Goal: Entertainment & Leisure: Consume media (video, audio)

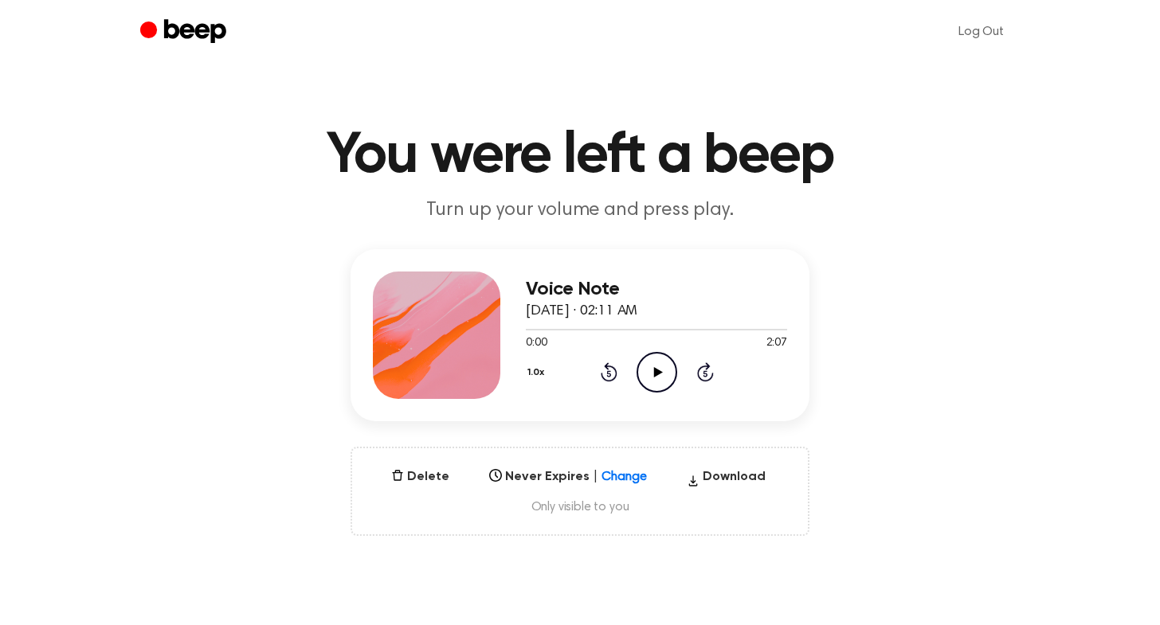
click at [665, 377] on icon "Play Audio" at bounding box center [657, 372] width 41 height 41
click at [673, 362] on circle at bounding box center [656, 372] width 39 height 39
click at [653, 374] on icon "Play Audio" at bounding box center [657, 372] width 41 height 41
click at [621, 327] on div at bounding box center [656, 329] width 261 height 13
click at [592, 331] on div at bounding box center [656, 329] width 261 height 13
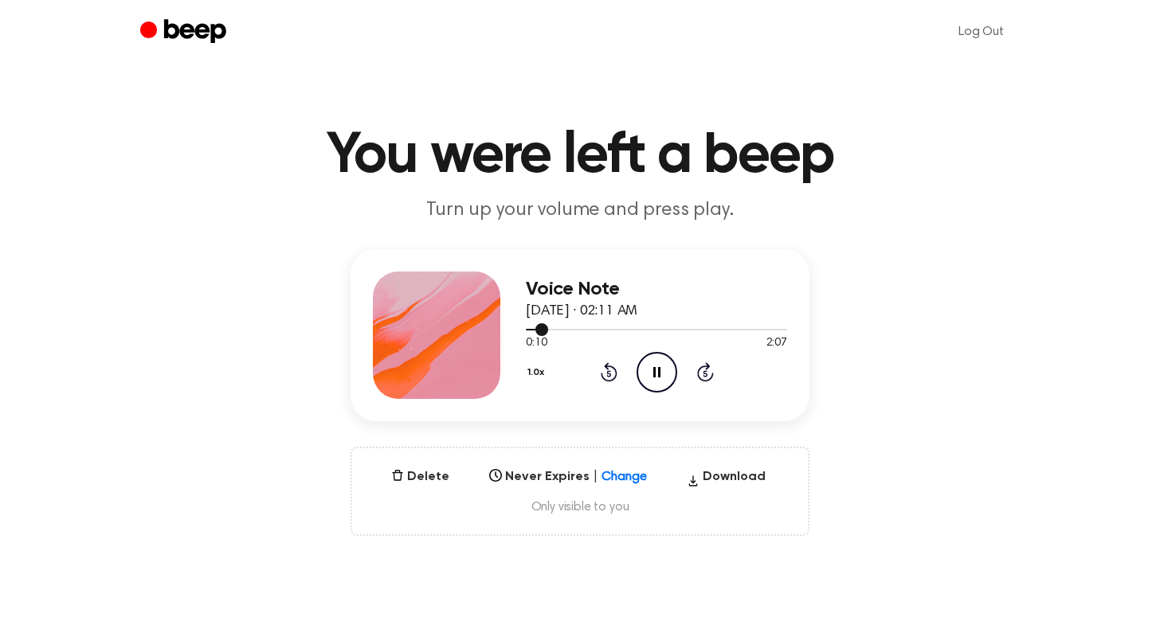
drag, startPoint x: 543, startPoint y: 330, endPoint x: 588, endPoint y: 329, distance: 44.6
click at [588, 329] on div at bounding box center [656, 329] width 261 height 13
click at [698, 367] on icon "Skip 5 seconds" at bounding box center [705, 372] width 18 height 21
click at [708, 368] on icon "Skip 5 seconds" at bounding box center [705, 372] width 18 height 21
click at [707, 368] on icon at bounding box center [705, 372] width 17 height 19
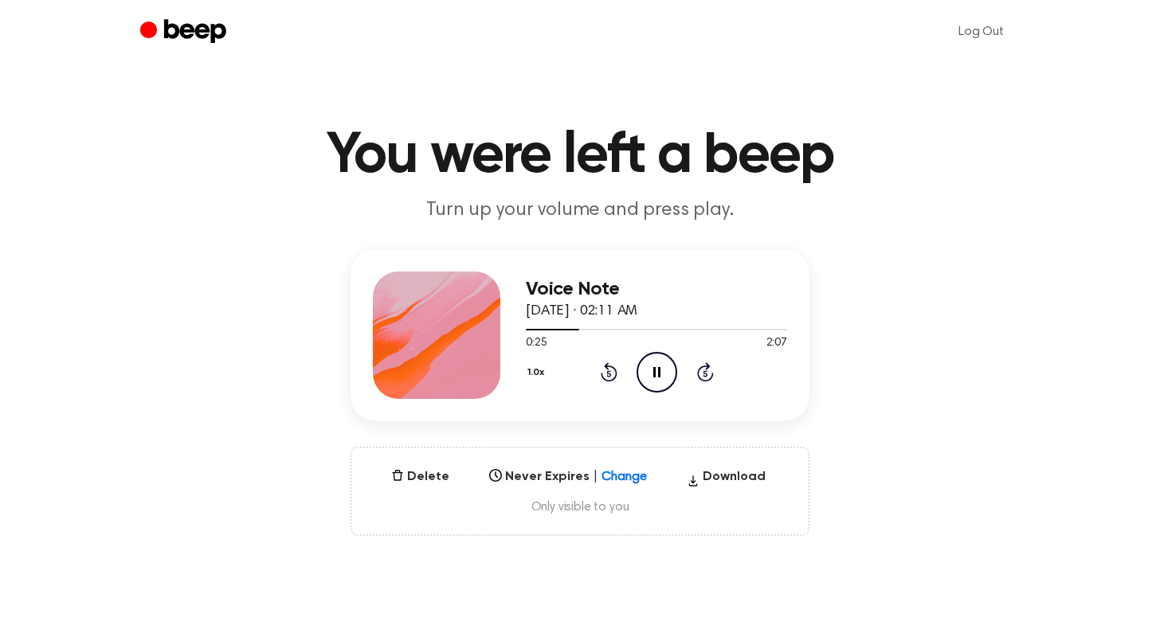
click at [707, 368] on icon at bounding box center [705, 372] width 17 height 19
click at [606, 375] on icon at bounding box center [608, 374] width 4 height 6
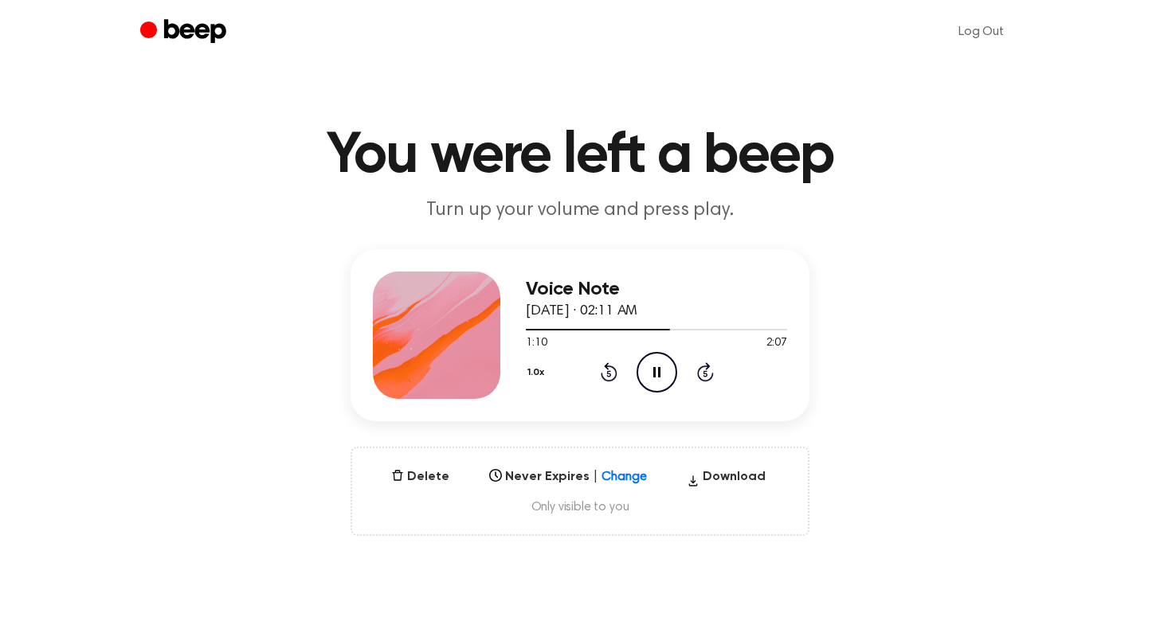
click at [612, 366] on icon at bounding box center [609, 372] width 17 height 19
click at [657, 382] on icon "Pause Audio" at bounding box center [657, 372] width 41 height 41
click at [618, 355] on div "1.0x Rewind 5 seconds Play Audio Skip 5 seconds" at bounding box center [656, 372] width 261 height 41
click at [606, 370] on icon "Rewind 5 seconds" at bounding box center [609, 372] width 18 height 21
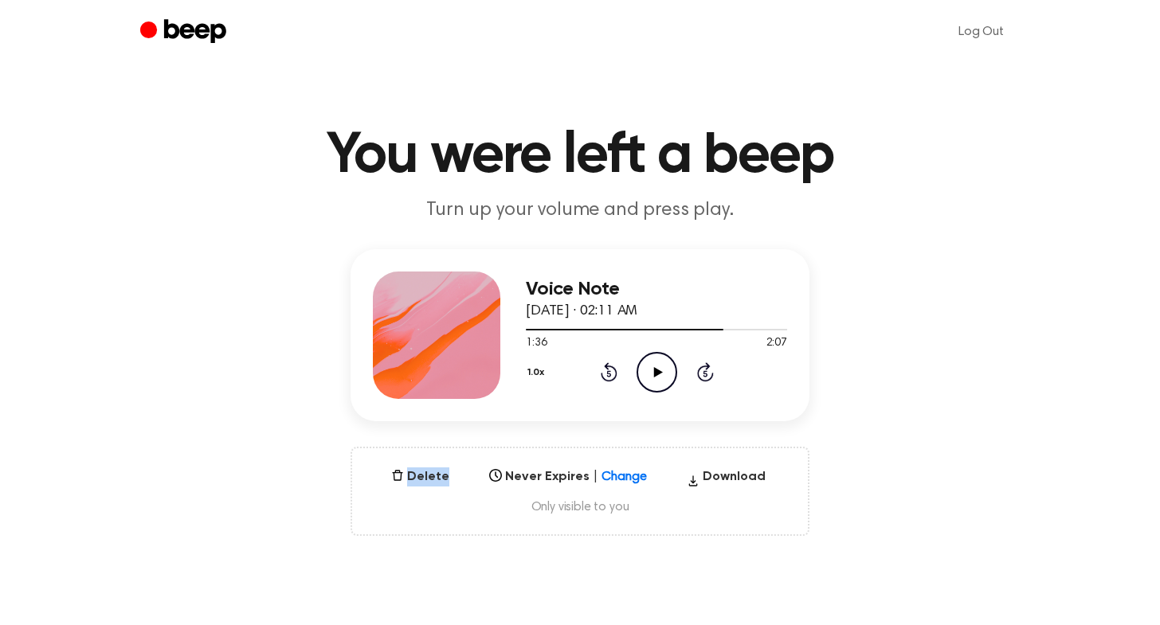
click at [606, 370] on icon "Rewind 5 seconds" at bounding box center [609, 372] width 18 height 21
click at [653, 370] on icon "Play Audio" at bounding box center [657, 372] width 41 height 41
click at [610, 367] on icon at bounding box center [609, 372] width 17 height 19
click at [601, 375] on icon at bounding box center [609, 372] width 17 height 19
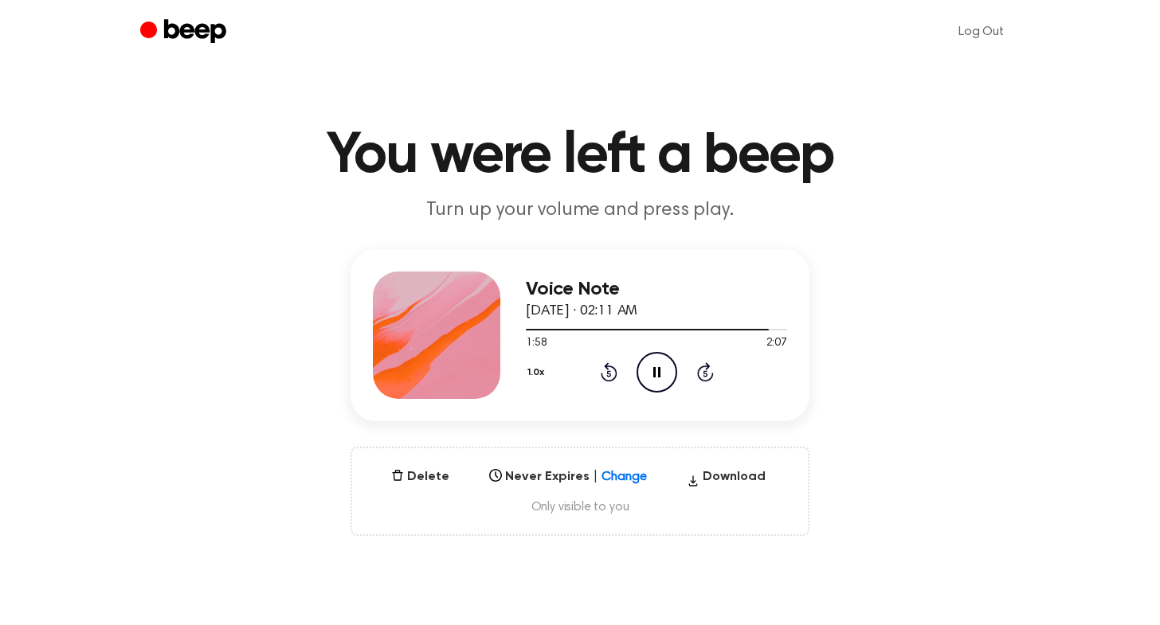
click at [609, 372] on icon "Rewind 5 seconds" at bounding box center [609, 372] width 18 height 21
click at [608, 371] on icon at bounding box center [608, 374] width 4 height 6
click at [623, 366] on div "1.0x Rewind 5 seconds Pause Audio Skip 5 seconds" at bounding box center [656, 372] width 261 height 41
click at [614, 366] on icon at bounding box center [609, 372] width 17 height 19
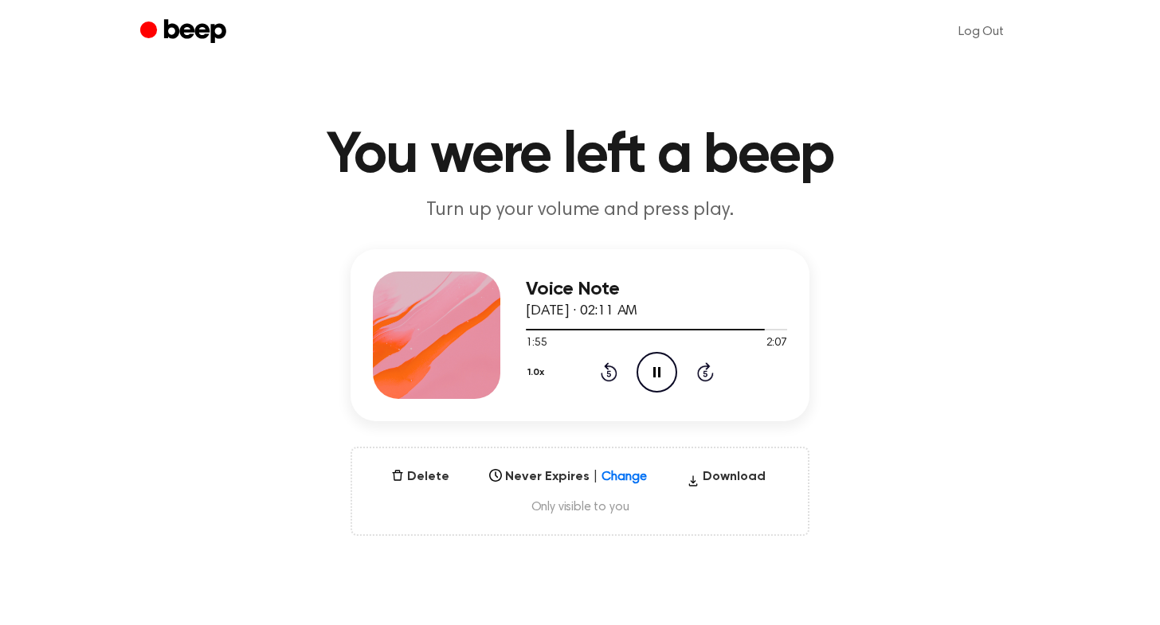
click at [606, 373] on icon at bounding box center [608, 374] width 4 height 6
click at [614, 372] on icon "Rewind 5 seconds" at bounding box center [609, 372] width 18 height 21
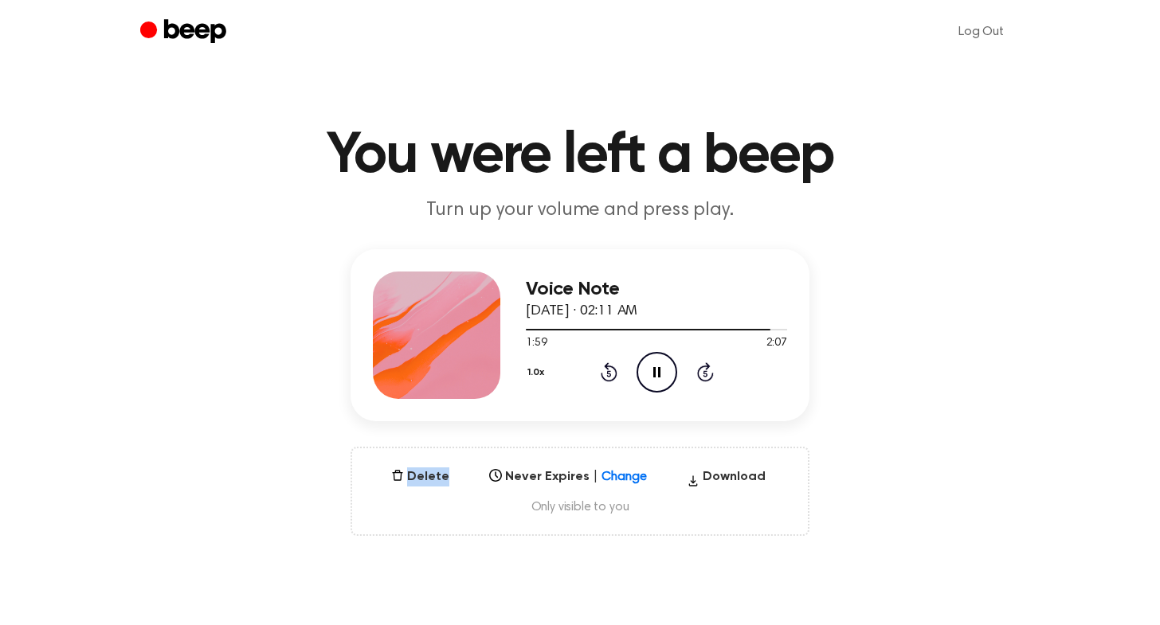
click at [614, 372] on icon "Rewind 5 seconds" at bounding box center [609, 372] width 18 height 21
